Goal: Information Seeking & Learning: Check status

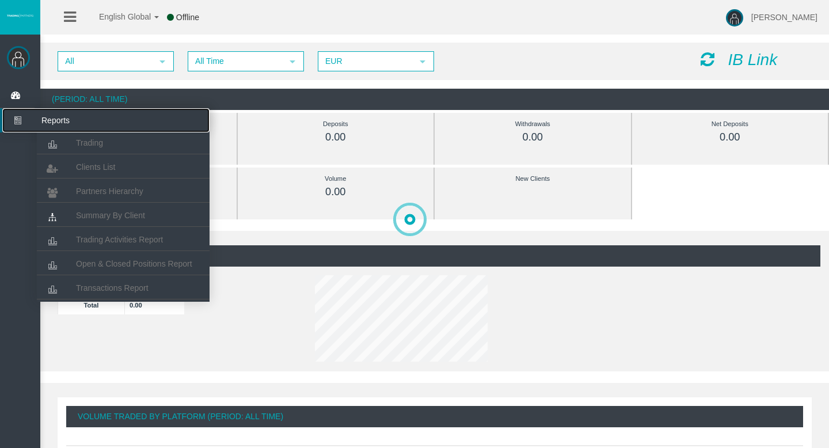
click at [27, 121] on icon at bounding box center [17, 120] width 30 height 24
click at [93, 144] on span "Trading" at bounding box center [89, 142] width 27 height 9
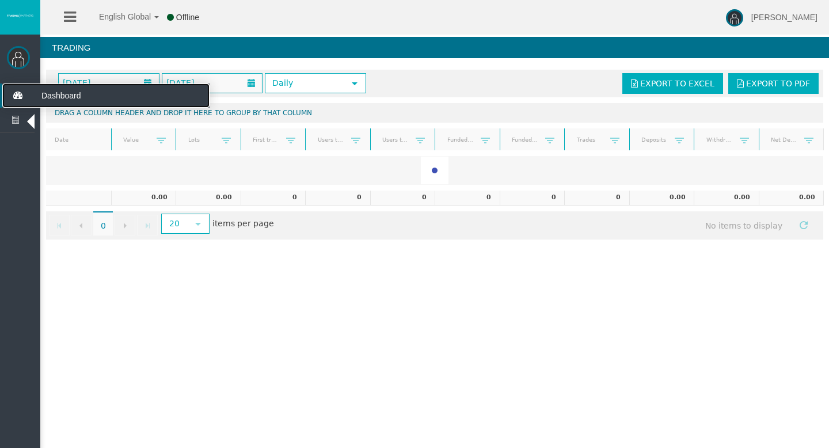
click at [18, 97] on icon at bounding box center [17, 95] width 30 height 24
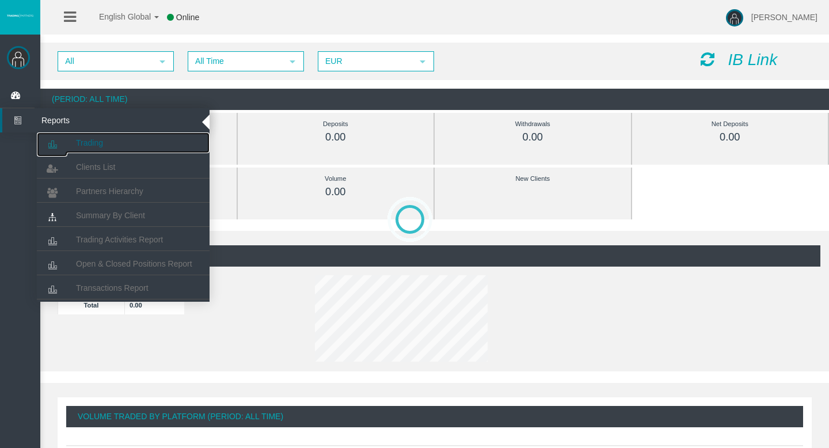
click at [65, 142] on icon at bounding box center [52, 144] width 30 height 24
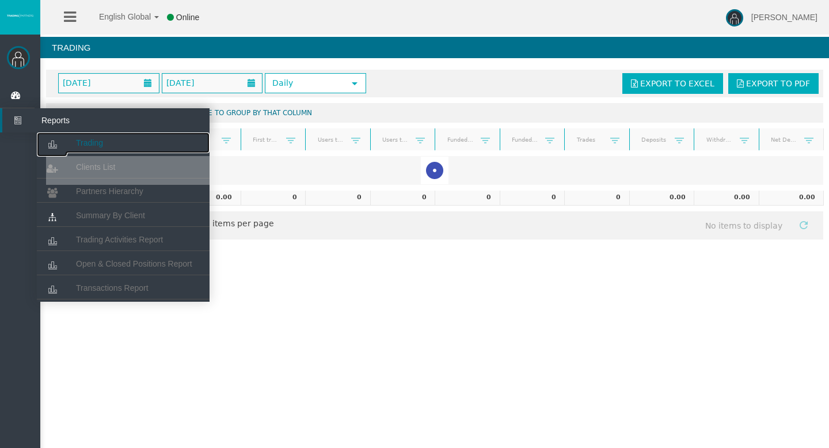
click at [72, 141] on link "Trading" at bounding box center [123, 142] width 173 height 21
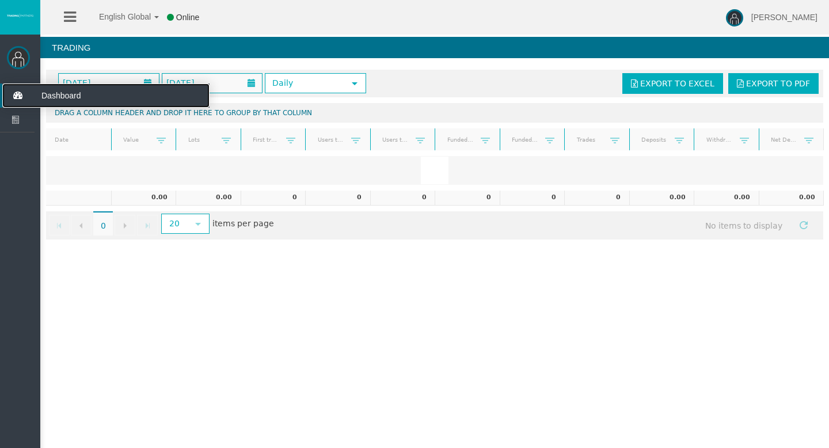
click at [6, 95] on icon at bounding box center [17, 95] width 30 height 24
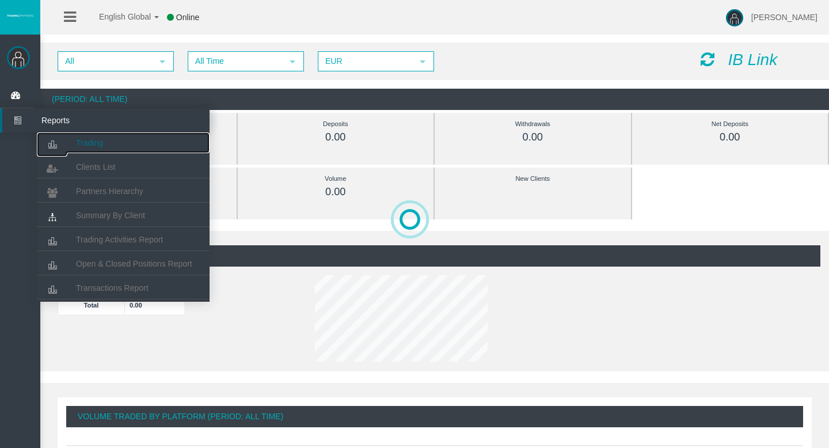
click at [74, 143] on link "Trading" at bounding box center [123, 142] width 173 height 21
click at [71, 139] on link "Trading" at bounding box center [123, 142] width 173 height 21
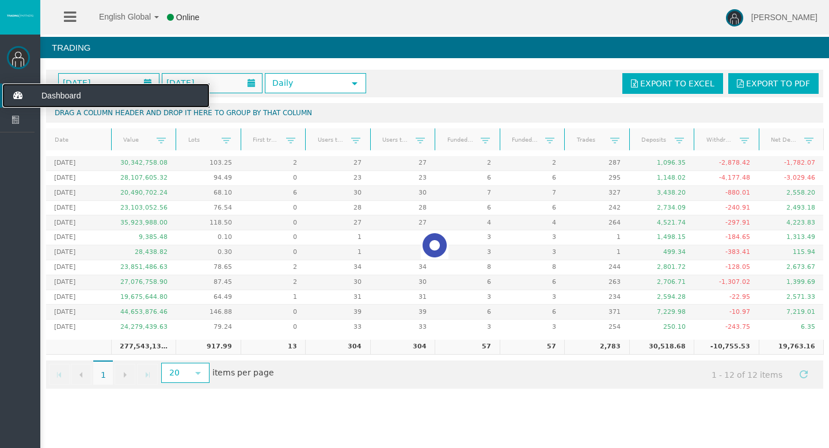
click at [17, 98] on icon at bounding box center [17, 95] width 30 height 24
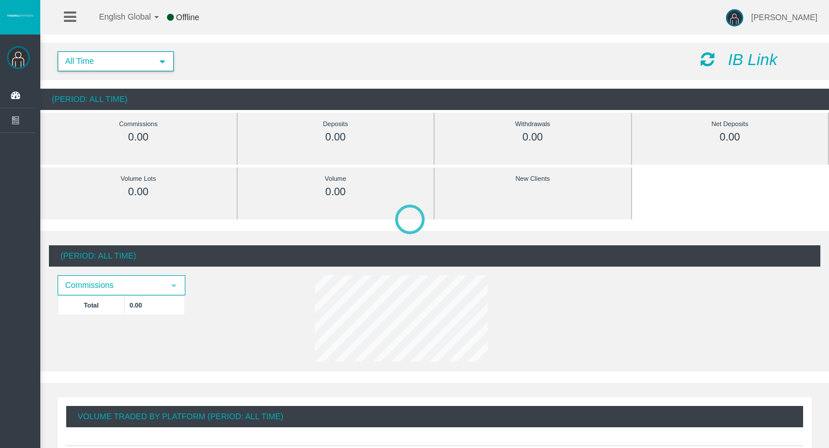
click at [148, 62] on span "All Time" at bounding box center [105, 61] width 93 height 18
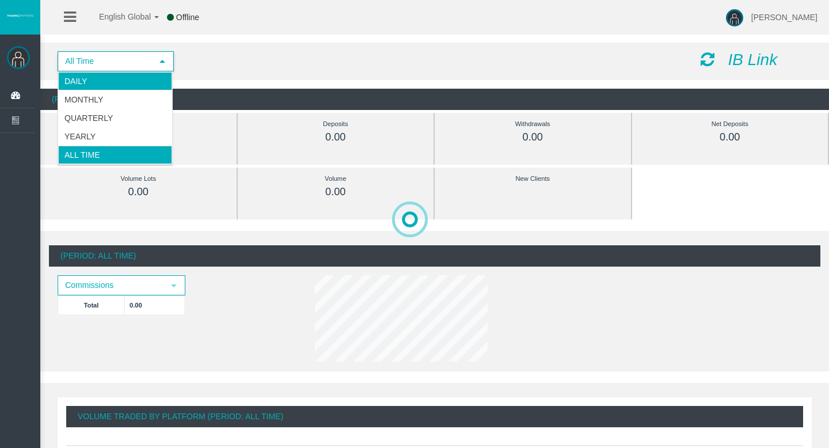
click at [118, 83] on li "Daily" at bounding box center [115, 81] width 114 height 18
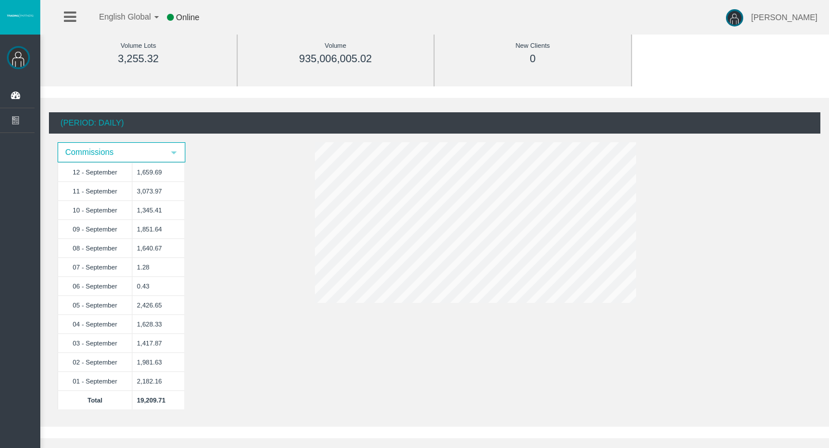
scroll to position [132, 0]
